Goal: Communication & Community: Answer question/provide support

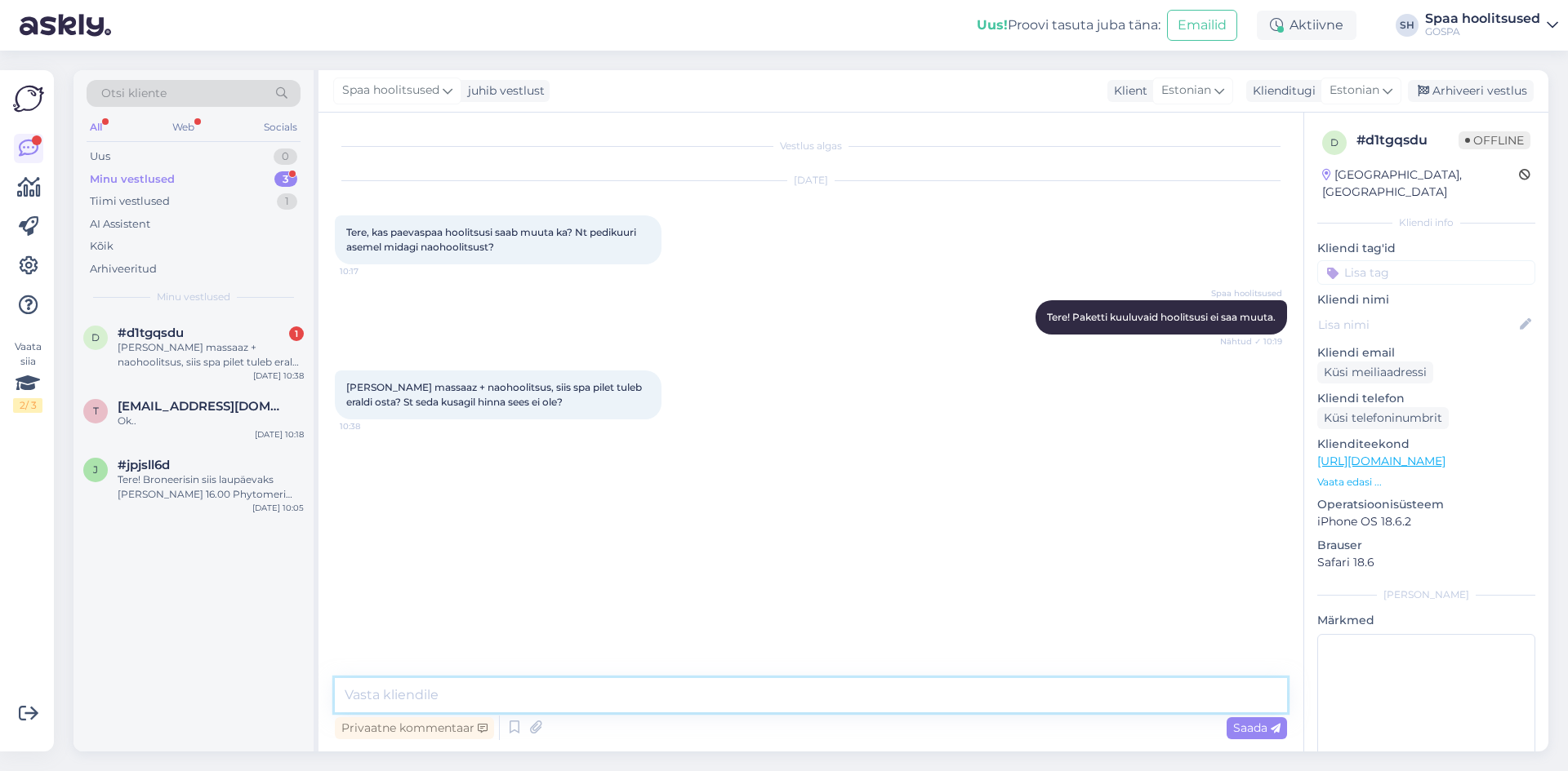
click at [344, 691] on textarea at bounding box center [811, 696] width 952 height 34
type textarea "T"
click at [734, 693] on textarea "Hoolitsusse tulles saab kasutada ka meie saunu ja basseine,[PERSON_NAME] on ava…" at bounding box center [811, 696] width 952 height 34
click at [806, 696] on textarea "Hoolitsusse tulles saab kasutada ka meie saunu ja basseine, [PERSON_NAME] on av…" at bounding box center [811, 696] width 952 height 34
click at [558, 696] on textarea "Hoolitsusse tulles saab kasutada ka meie saunu ja basseine, kui basseinid [PERS…" at bounding box center [811, 696] width 952 height 34
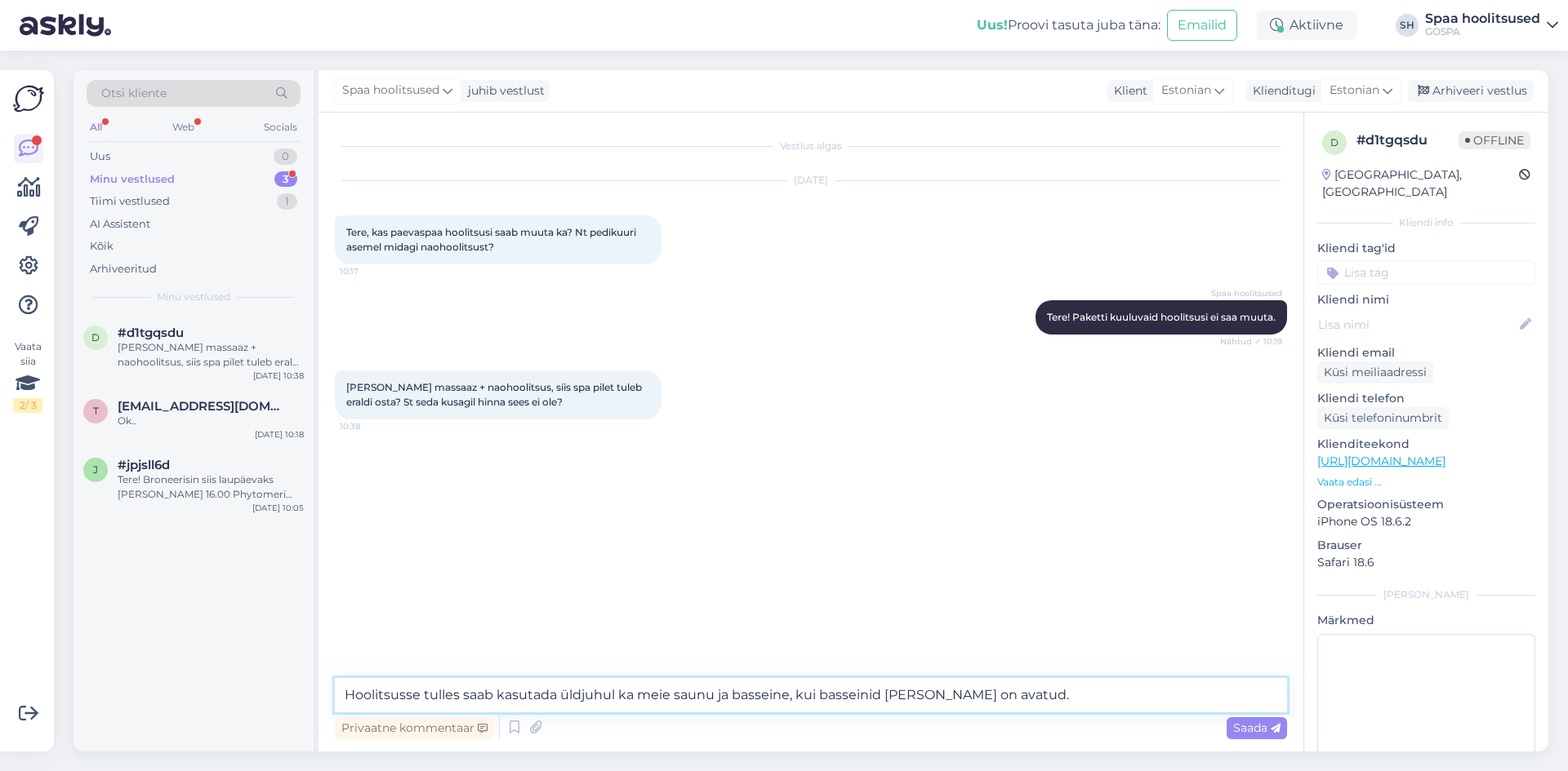
click at [1025, 698] on textarea "Hoolitsusse tulles saab kasutada üldjuhul ka meie saunu ja basseine, kui bassei…" at bounding box center [811, 696] width 952 height 34
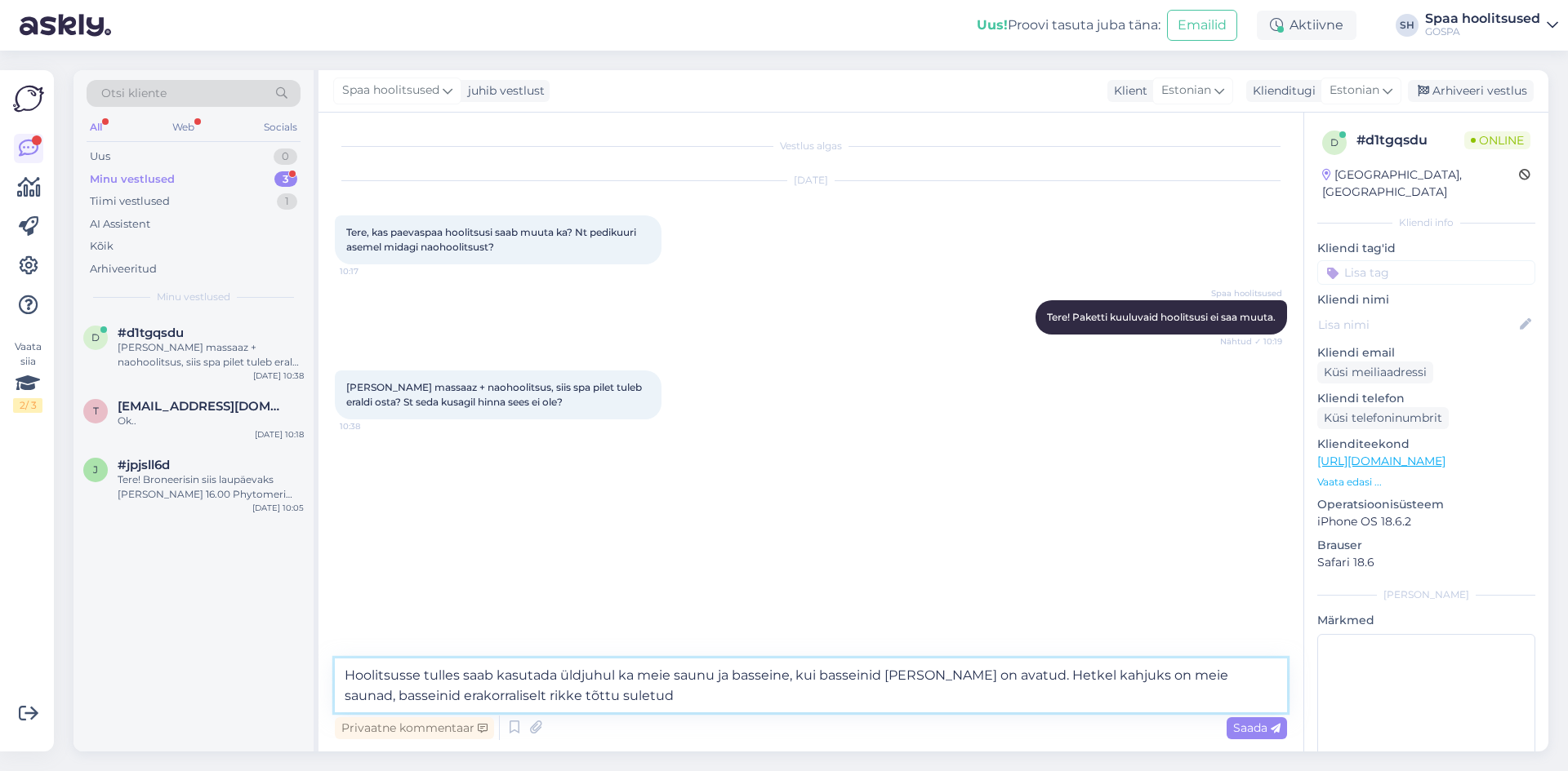
click at [493, 696] on textarea "Hoolitsusse tulles saab kasutada üldjuhul ka meie saunu ja basseine, kui bassei…" at bounding box center [811, 685] width 952 height 54
click at [1231, 677] on textarea "Hoolitsusse tulles saab kasutada üldjuhul ka meie saunu ja basseine, kui bassei…" at bounding box center [811, 685] width 952 height 54
click at [532, 697] on textarea "Hoolitsusse tulles saab kasutada üldjuhul ka meie saunu ja basseine, kui bassei…" at bounding box center [811, 685] width 952 height 54
click at [1011, 677] on textarea "Hoolitsusse tulles saab kasutada üldjuhul ka meie saunu ja basseine, kui bassei…" at bounding box center [811, 685] width 952 height 54
click at [344, 675] on textarea "Hoolitsusse tulles saab kasutada üldjuhul ka meie saunu ja basseine, kui bassei…" at bounding box center [811, 685] width 952 height 54
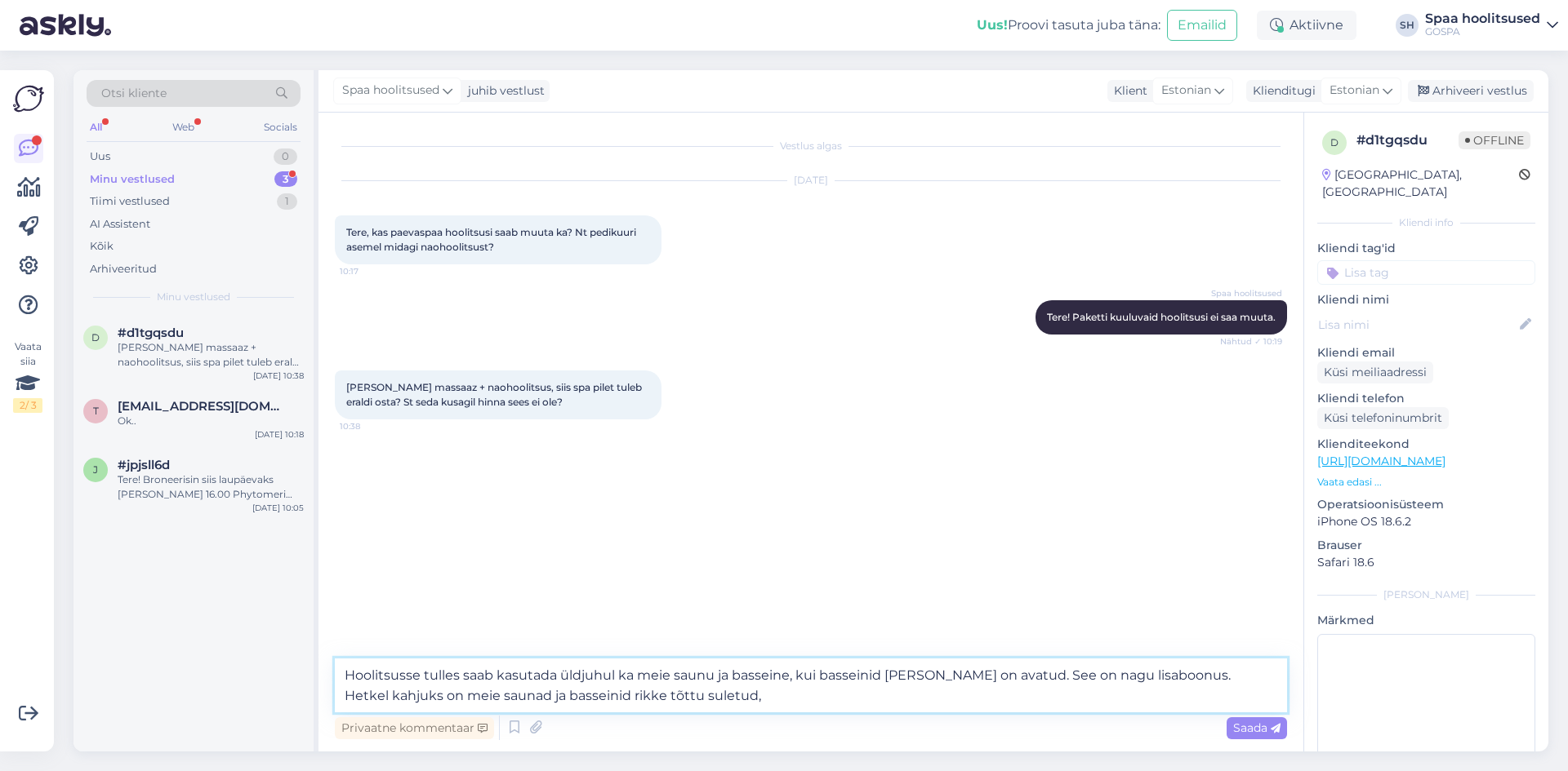
click at [1025, 677] on textarea "Hoolitsusse tulles saab kasutada üldjuhul ka meie saunu ja basseine, kui bassei…" at bounding box center [811, 685] width 952 height 54
type textarea "Hoolitsusse tulles saab kasutada üldjuhul ka meie saunu ja basseine, kui bassei…"
click at [1173, 669] on textarea "Hoolitsusse tulles saab kasutada üldjuhul ka meie saunu ja basseine, kui bassei…" at bounding box center [811, 685] width 952 height 54
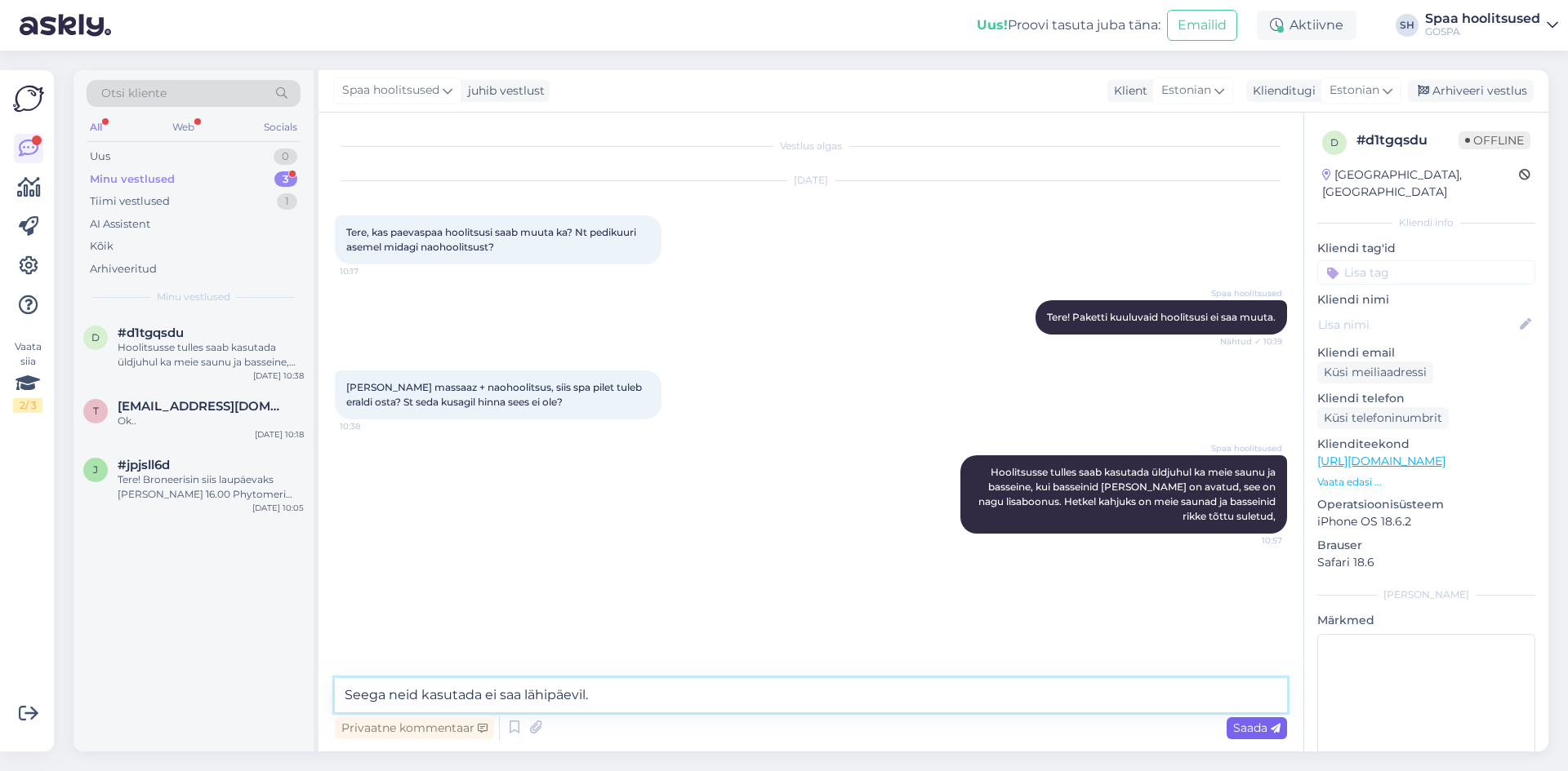
type textarea "Seega neid kasutada ei saa lähipäevil."
click at [1238, 735] on div "Saada" at bounding box center [1256, 728] width 60 height 22
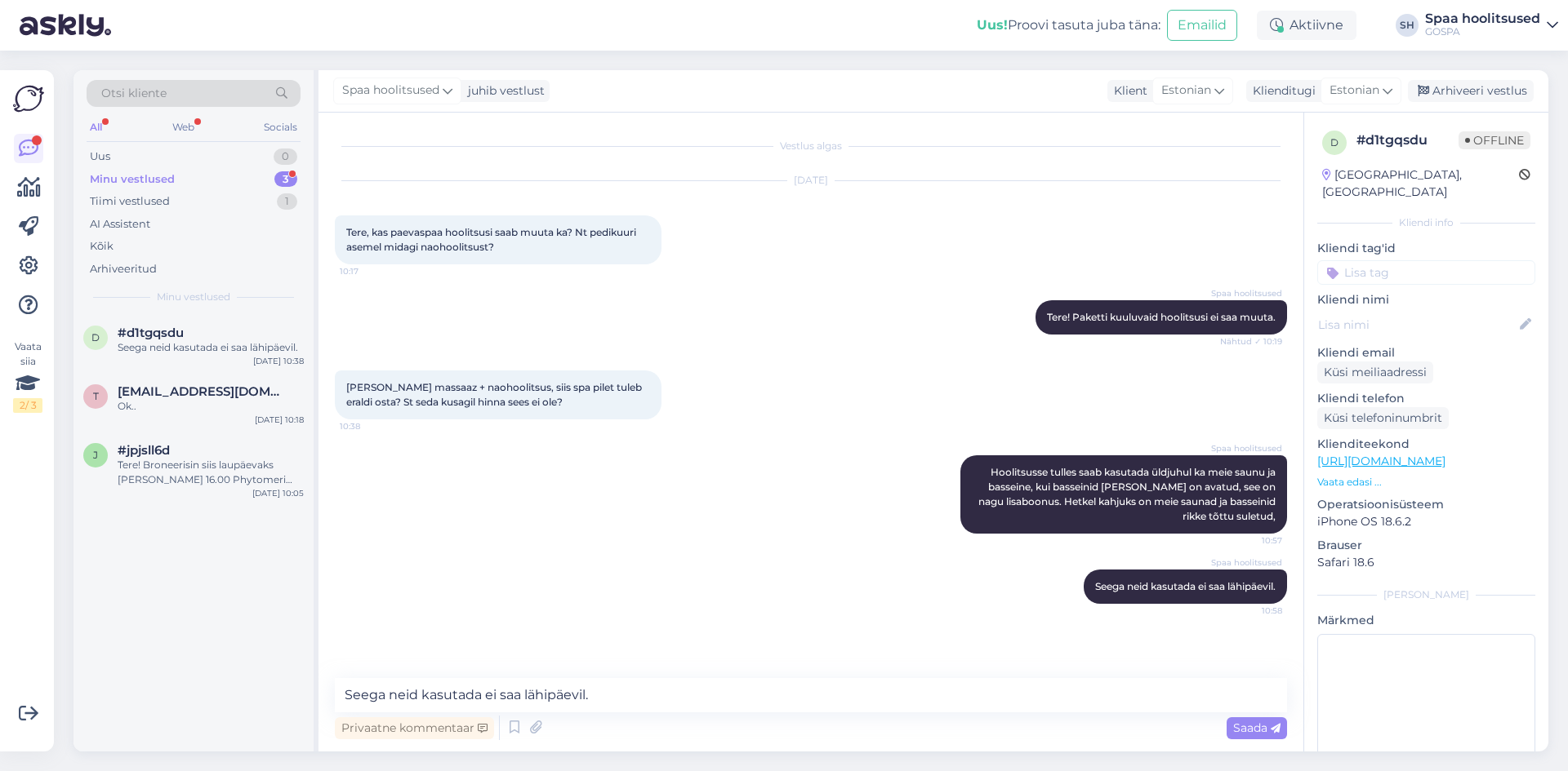
click at [129, 176] on div "Minu vestlused" at bounding box center [132, 179] width 85 height 16
click at [196, 388] on span "[EMAIL_ADDRESS][DOMAIN_NAME]" at bounding box center [202, 392] width 170 height 15
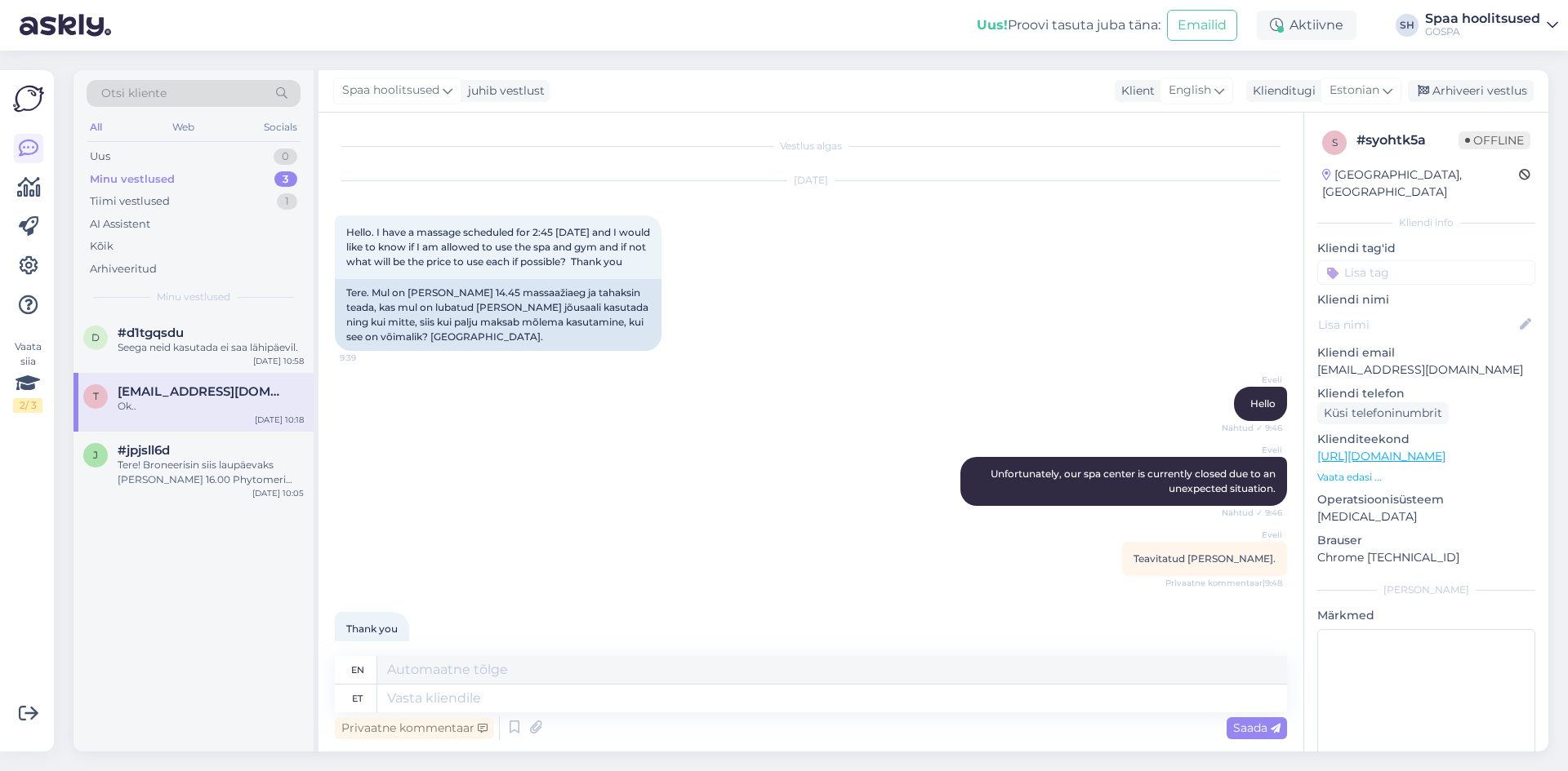
scroll to position [403, 0]
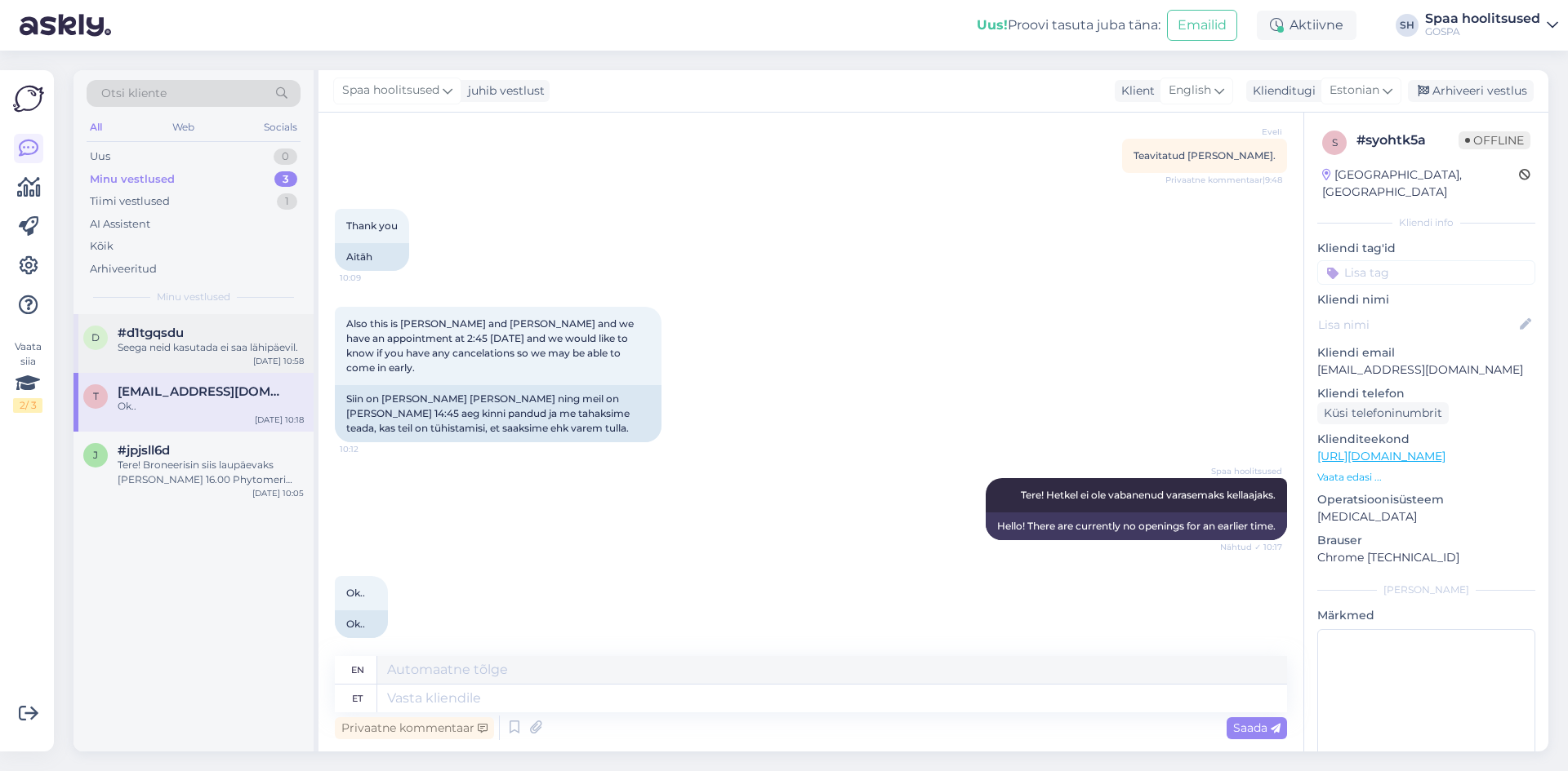
click at [182, 341] on div "Seega neid kasutada ei saa lähipäevil." at bounding box center [211, 348] width 186 height 15
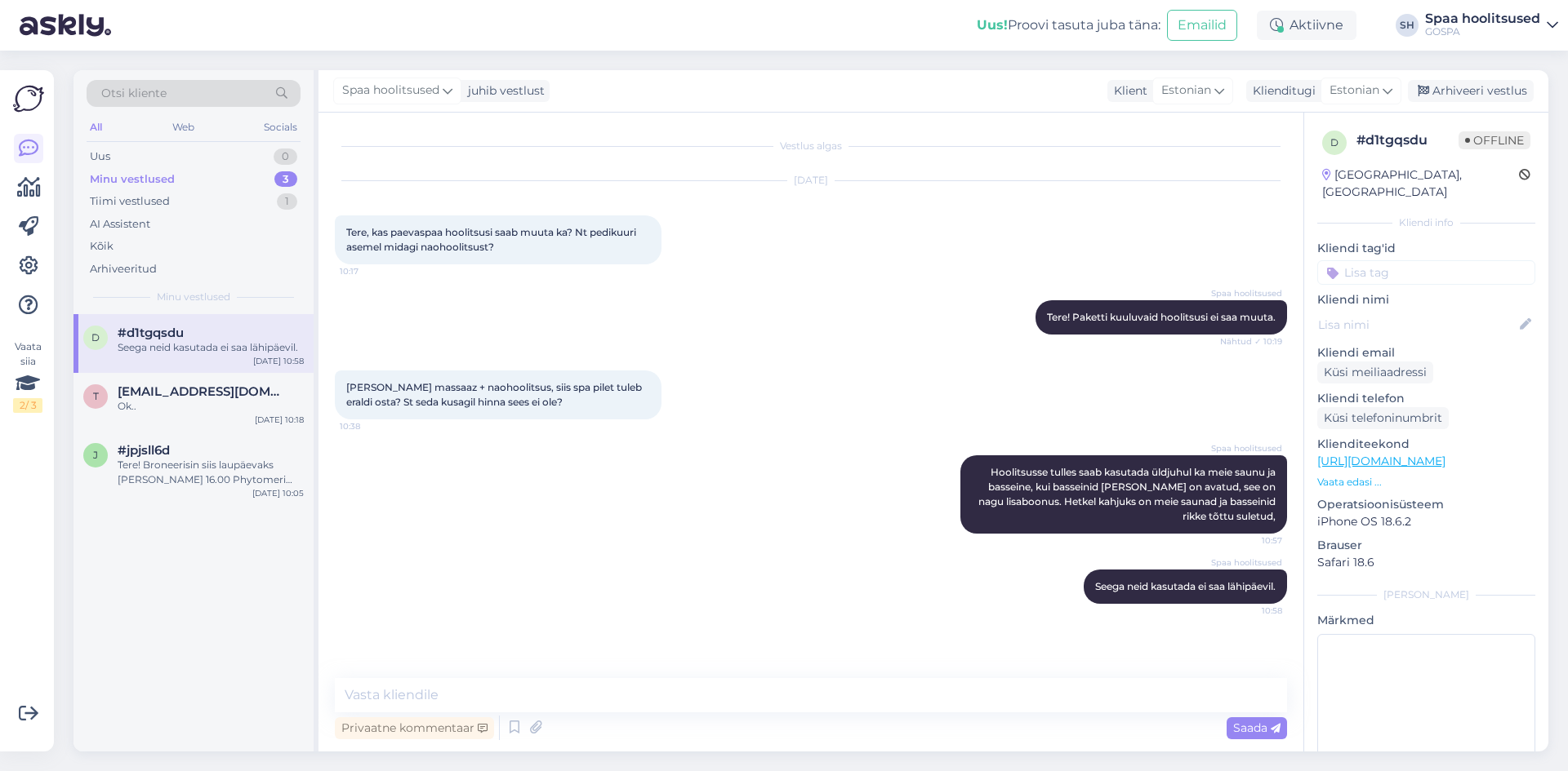
scroll to position [0, 0]
click at [197, 470] on div "Tere! Broneerisin siis laupäevaks [PERSON_NAME] 16.00 Phytomeri kehahoolitsuse." at bounding box center [211, 472] width 186 height 29
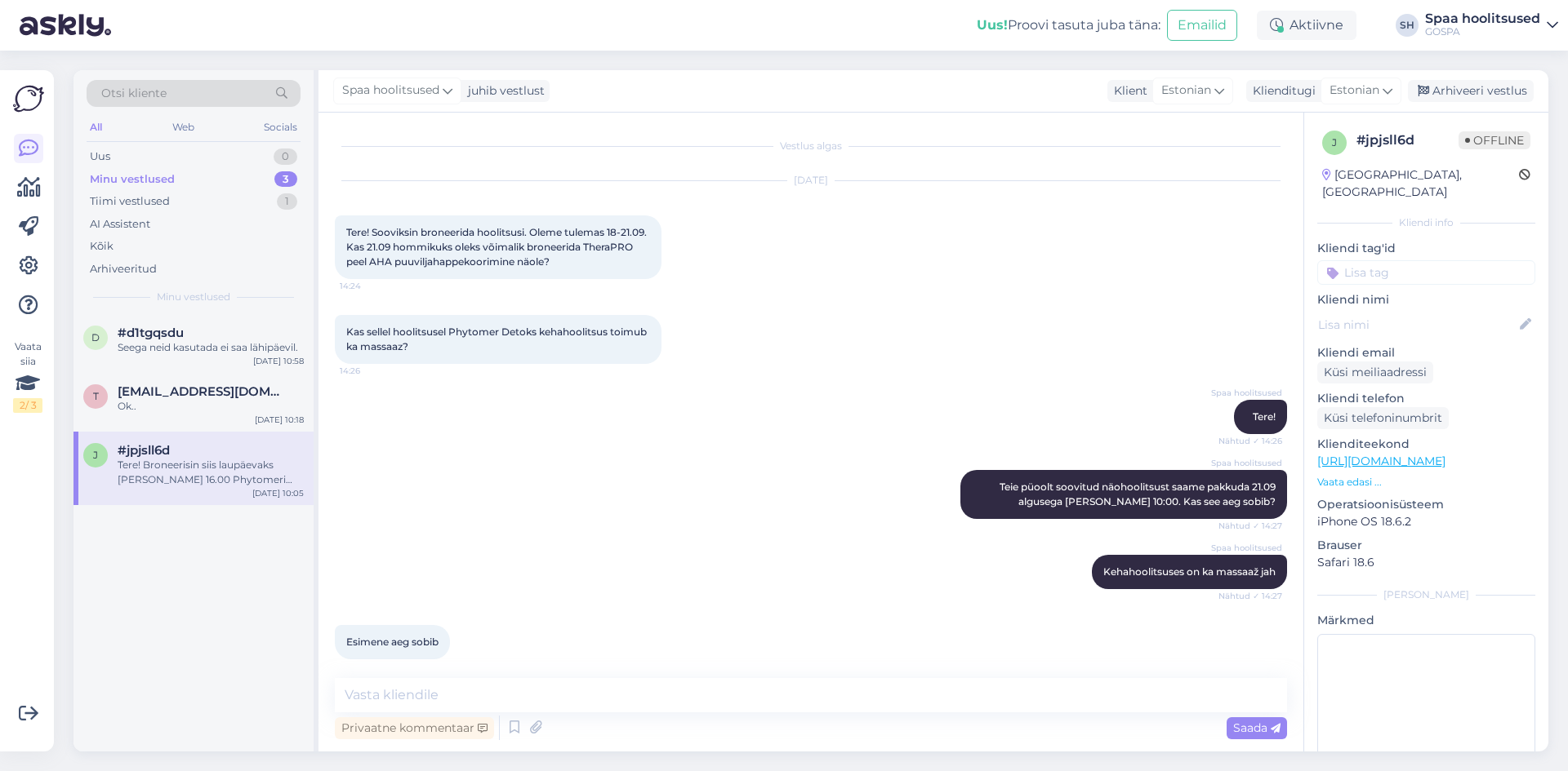
scroll to position [554, 0]
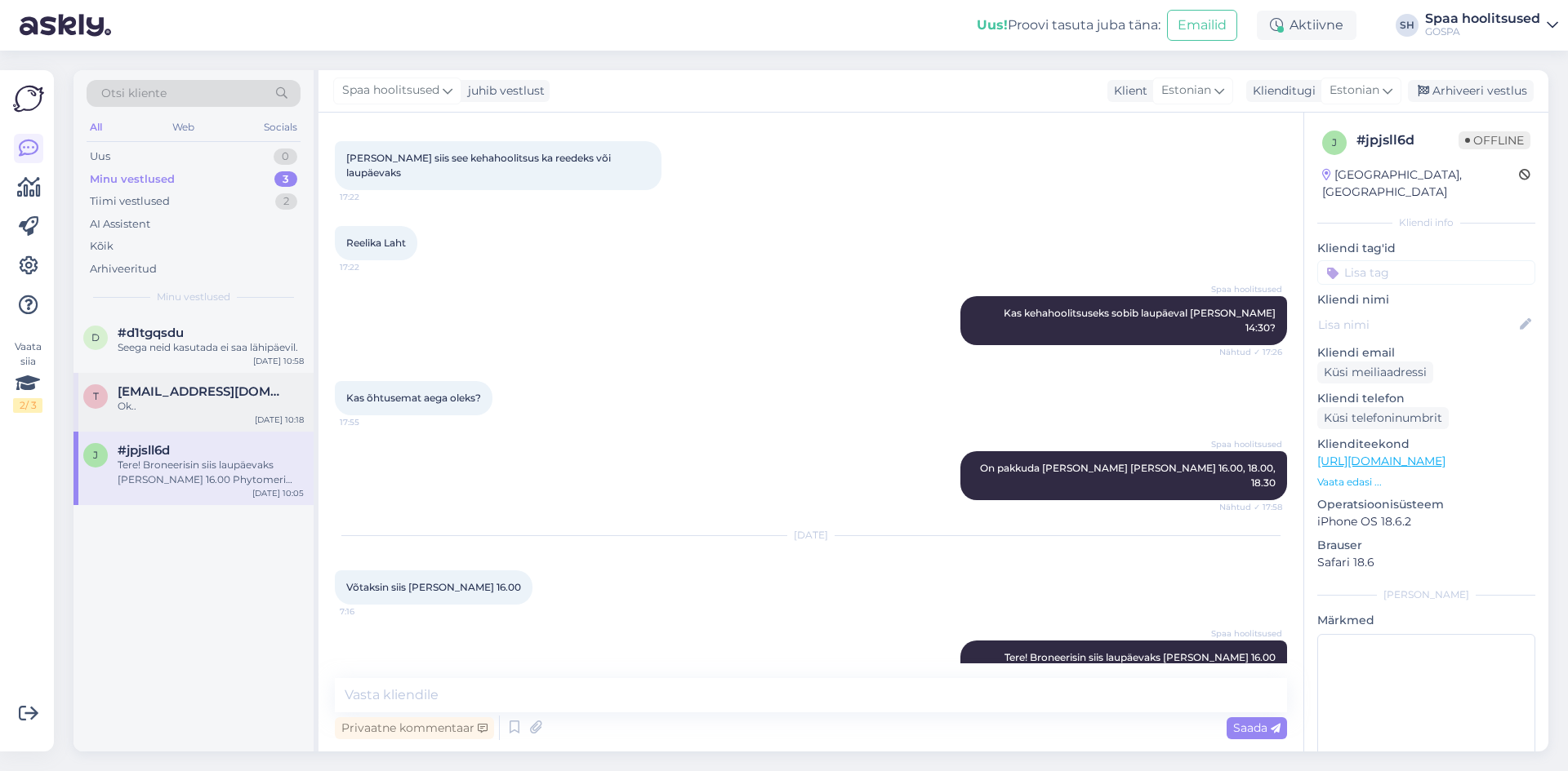
click at [210, 389] on span "[EMAIL_ADDRESS][DOMAIN_NAME]" at bounding box center [202, 392] width 170 height 15
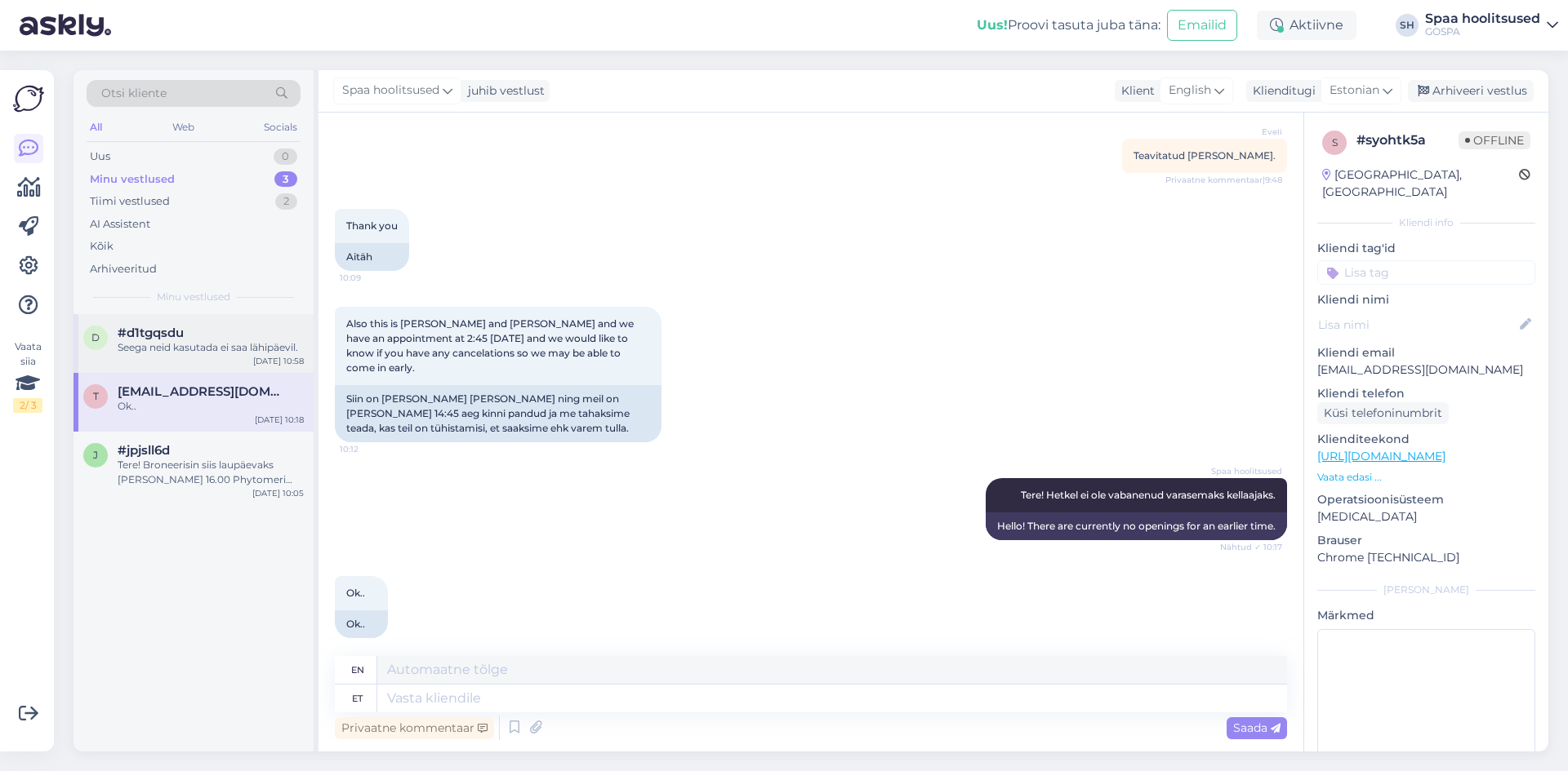
click at [224, 325] on div "d #d1tgqsdu Seega neid kasutada ei saa lähipäevil. [DATE] 10:58" at bounding box center [193, 344] width 240 height 58
